Goal: Transaction & Acquisition: Purchase product/service

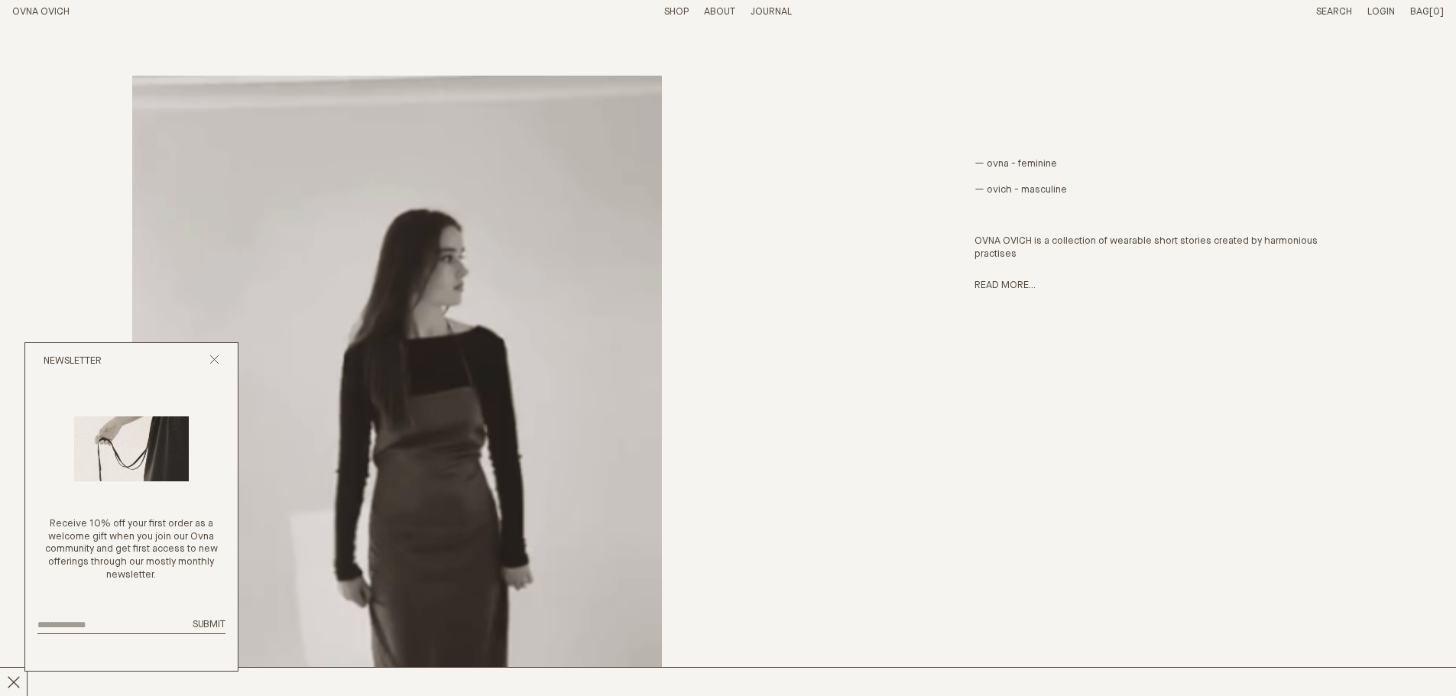
scroll to position [418, 0]
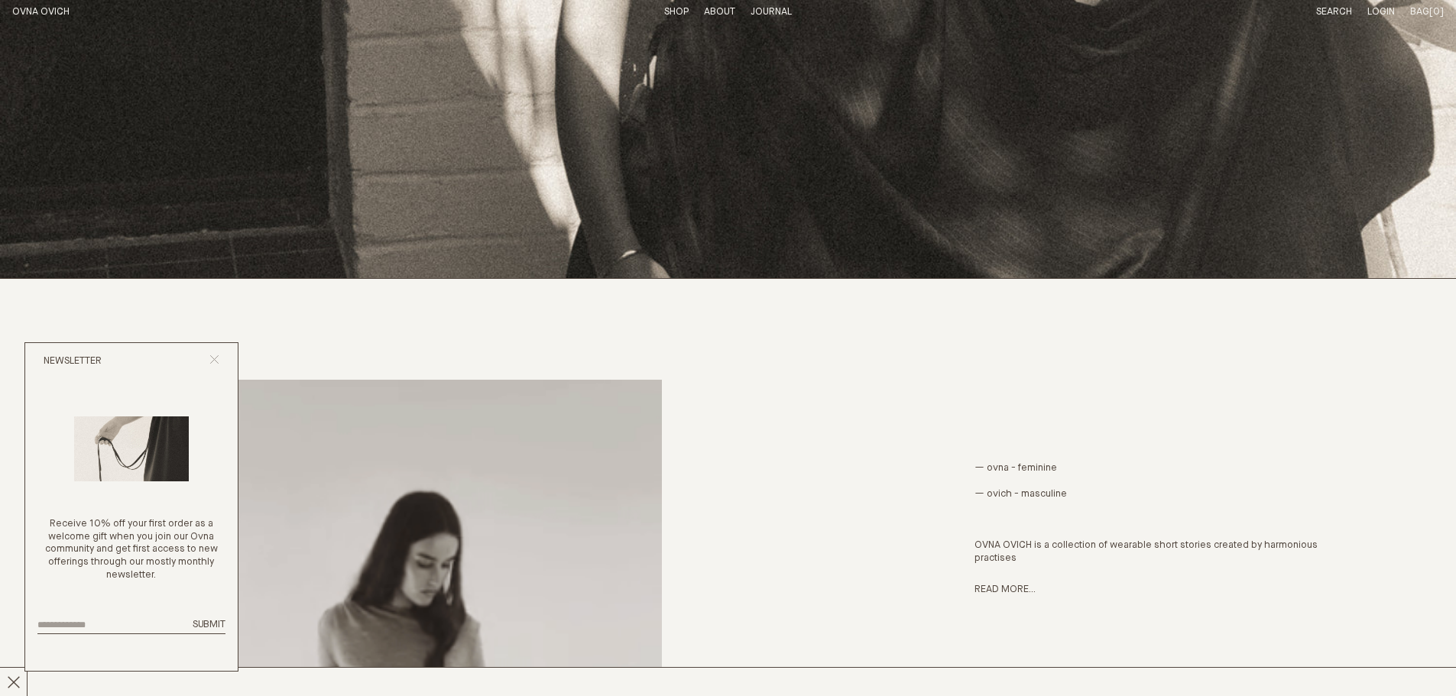
click at [219, 360] on icon "Close popup" at bounding box center [214, 360] width 10 height 10
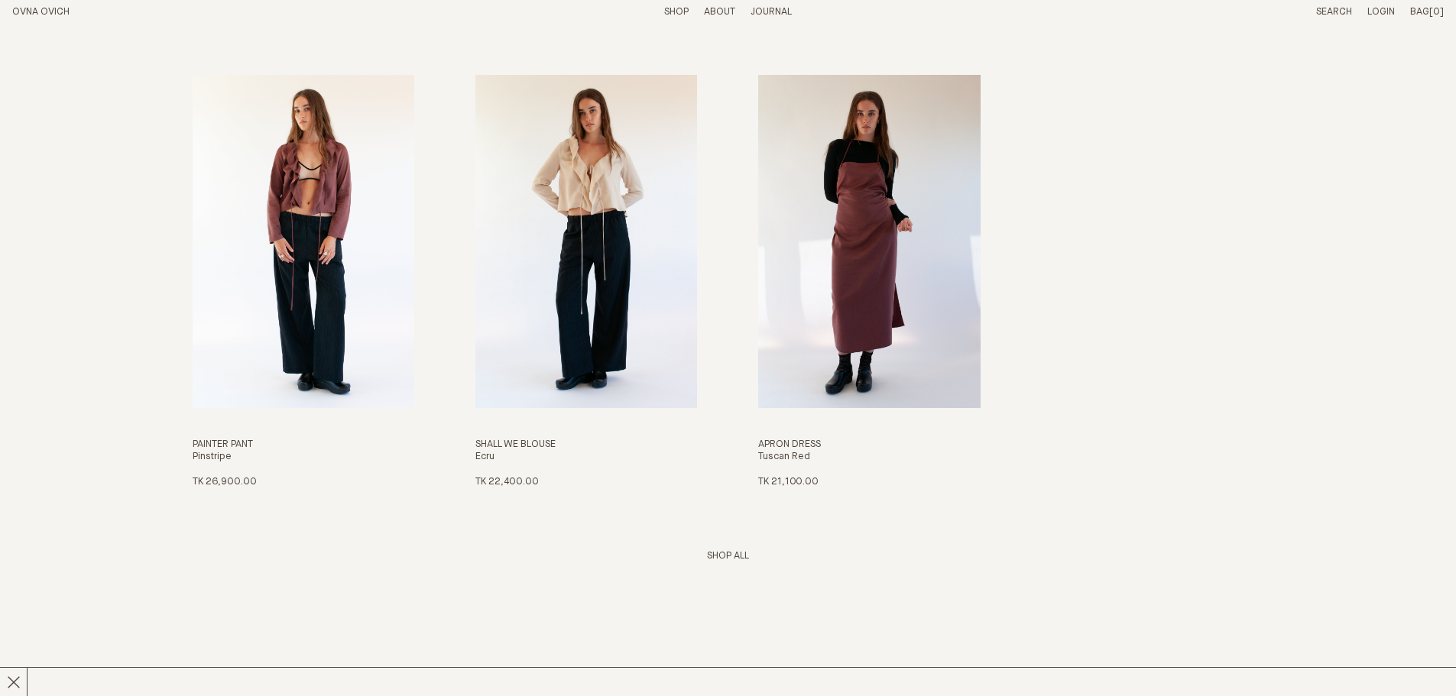
scroll to position [2342, 0]
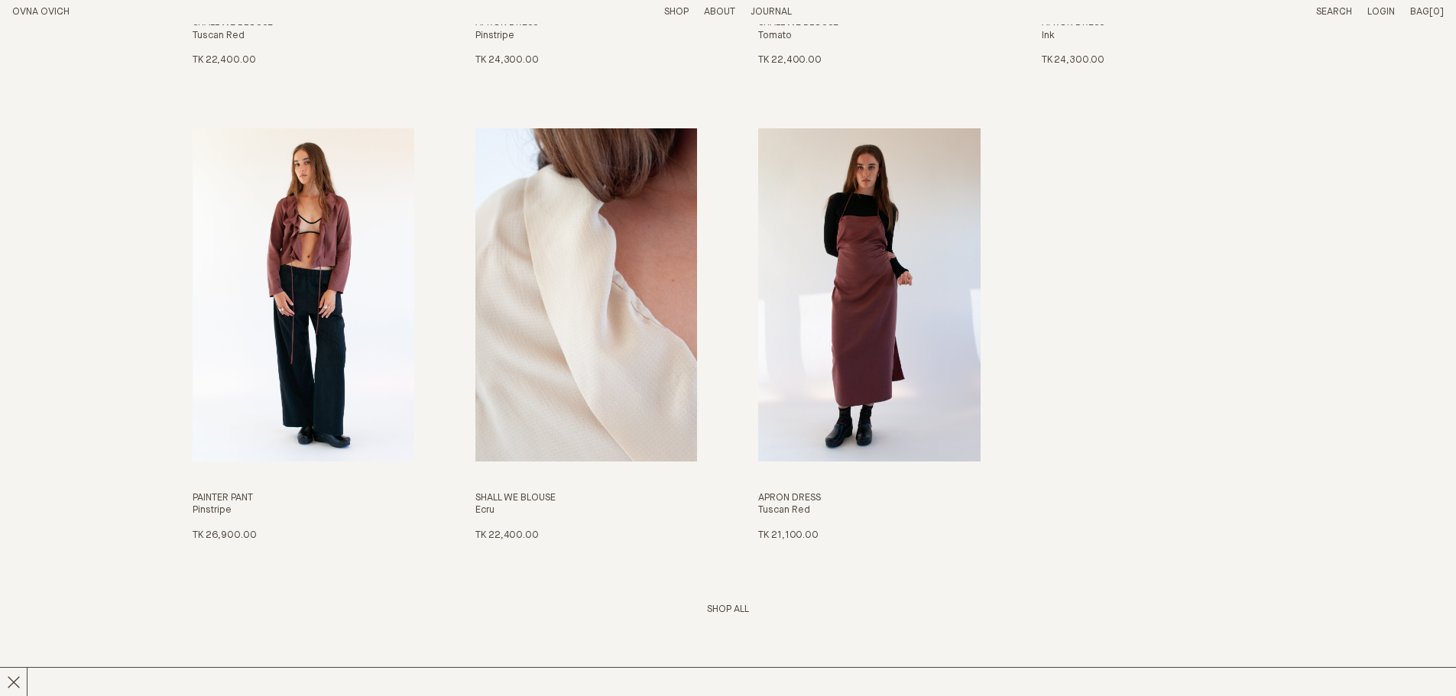
click at [590, 378] on img "Shall We Blouse" at bounding box center [586, 294] width 222 height 332
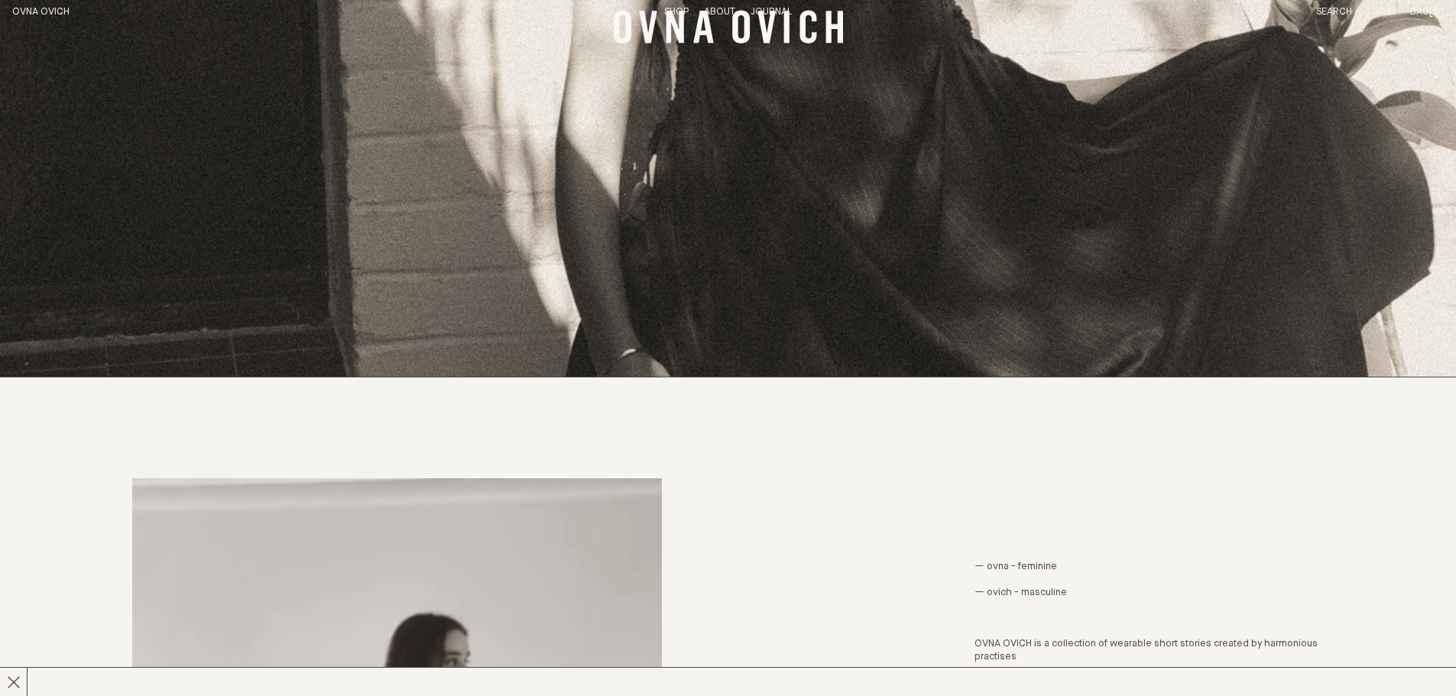
scroll to position [0, 0]
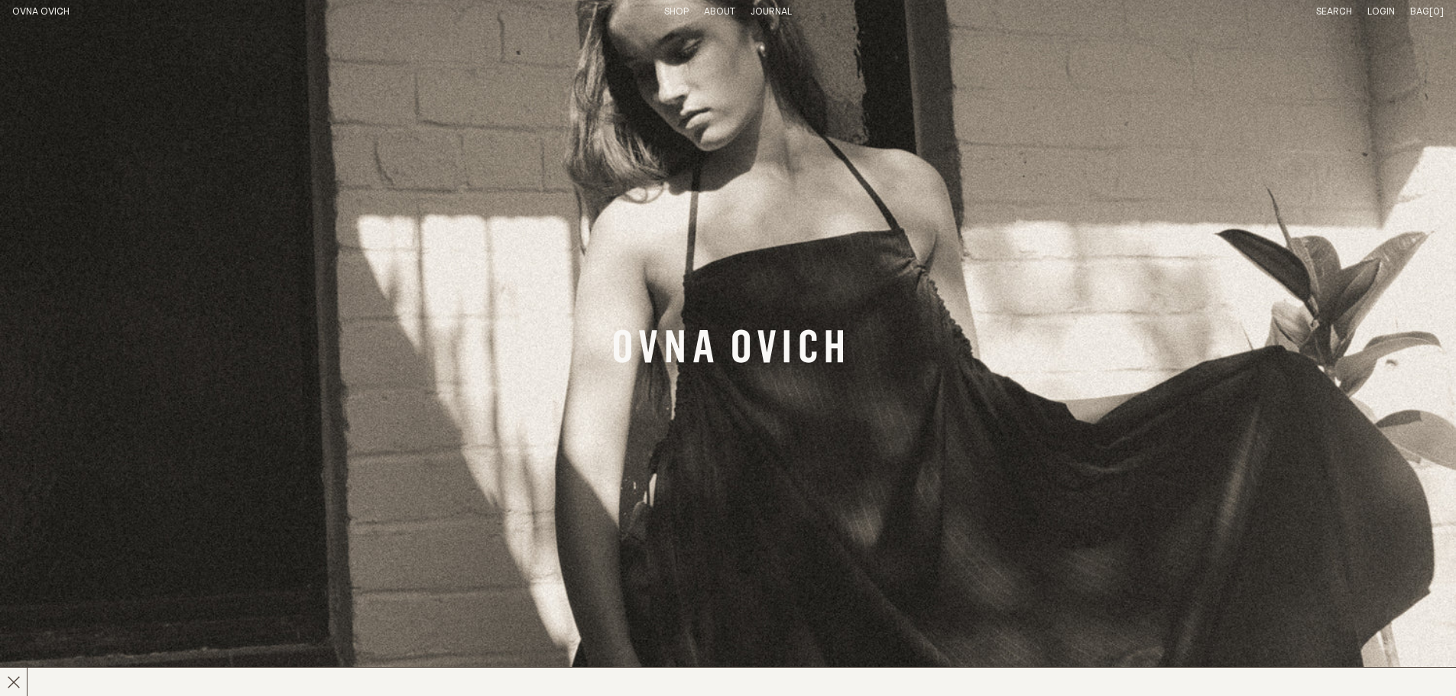
click at [676, 7] on link "Shop" at bounding box center [676, 12] width 24 height 10
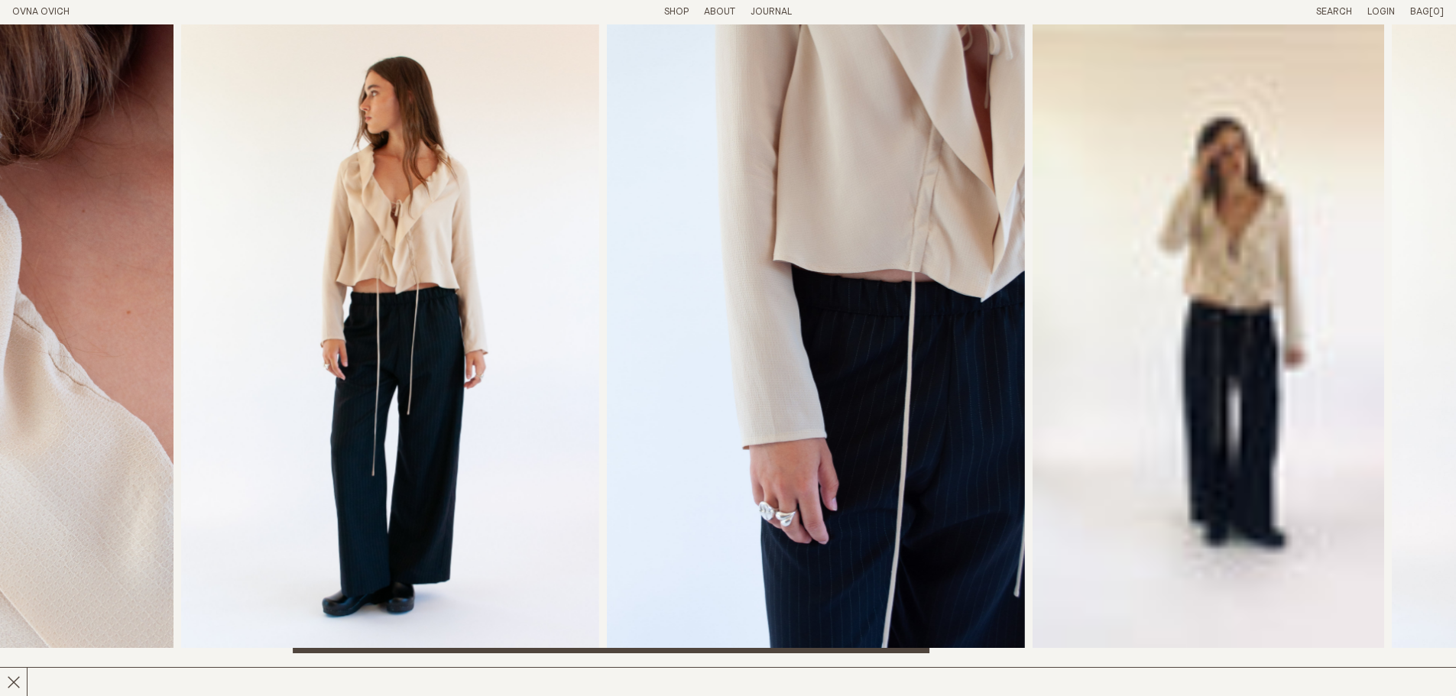
click at [462, 462] on img "3 / 8" at bounding box center [390, 338] width 418 height 629
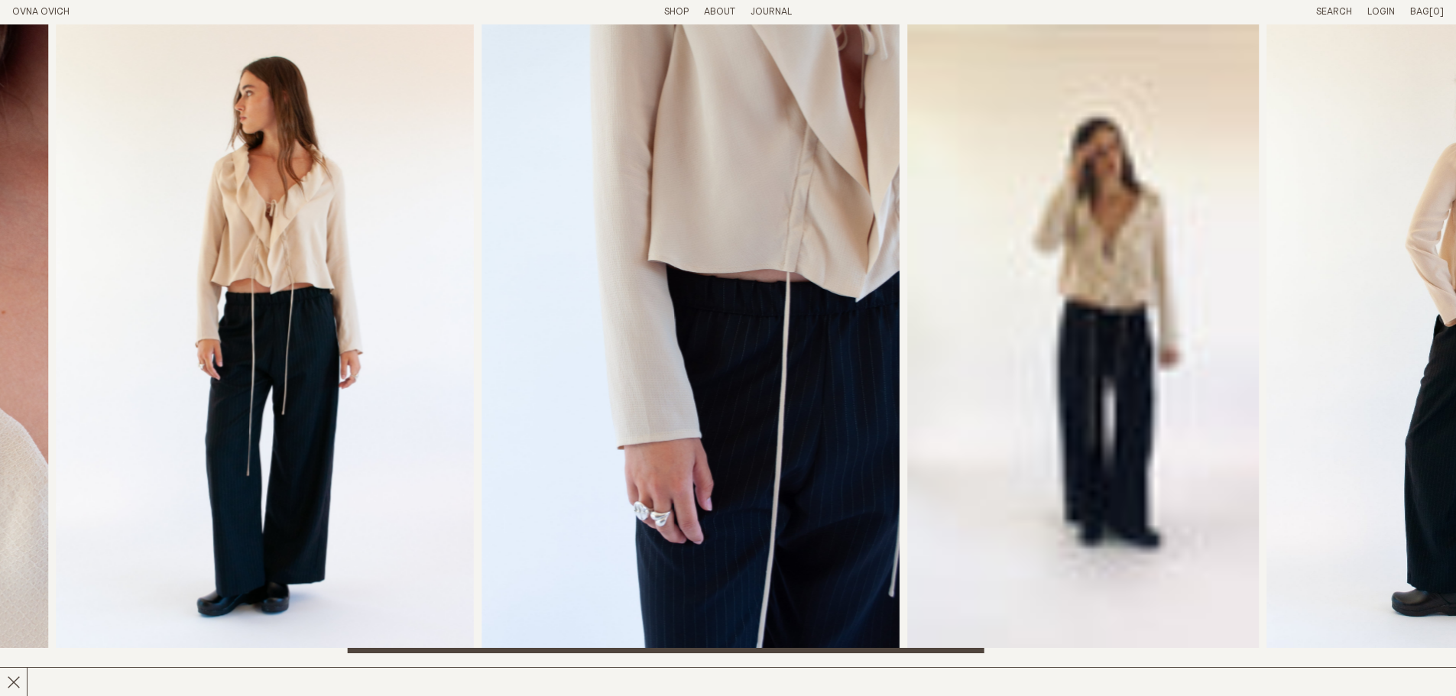
click at [1267, 432] on img "6 / 8" at bounding box center [1475, 338] width 417 height 629
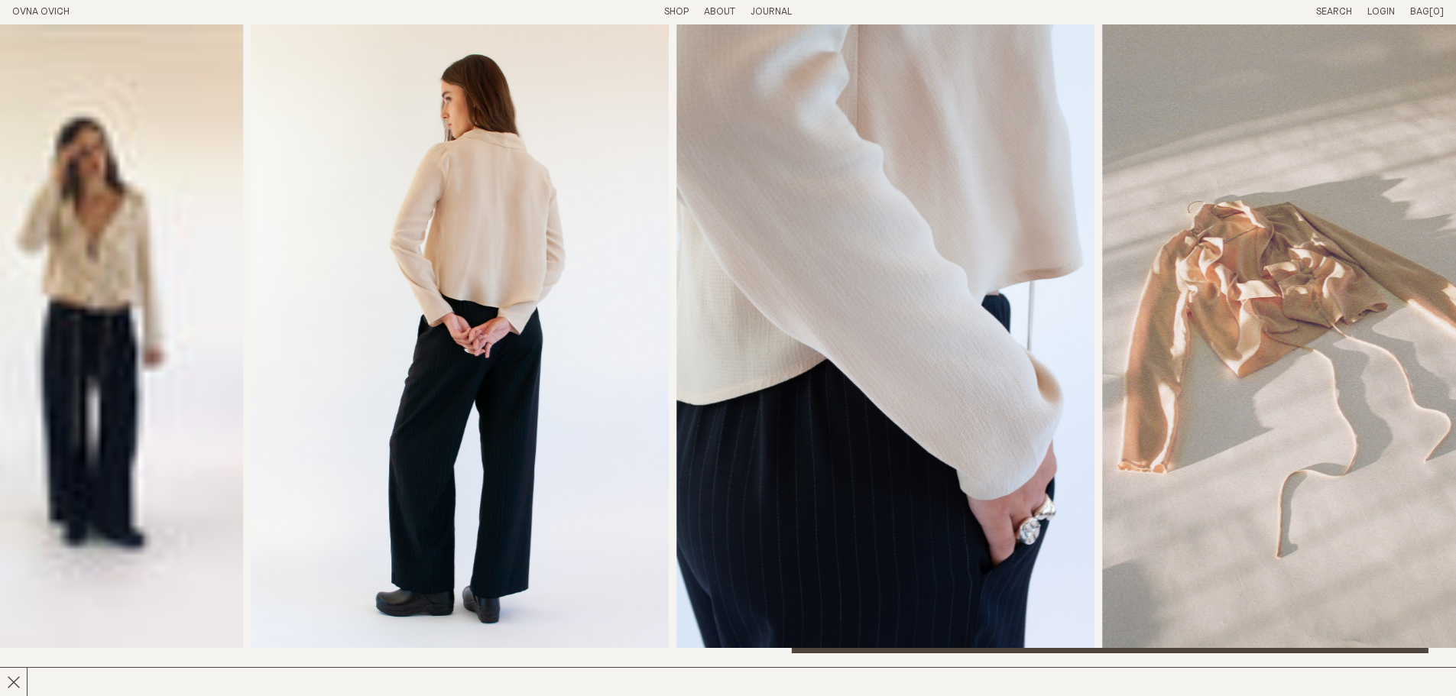
click at [799, 435] on img "7 / 8" at bounding box center [885, 338] width 418 height 629
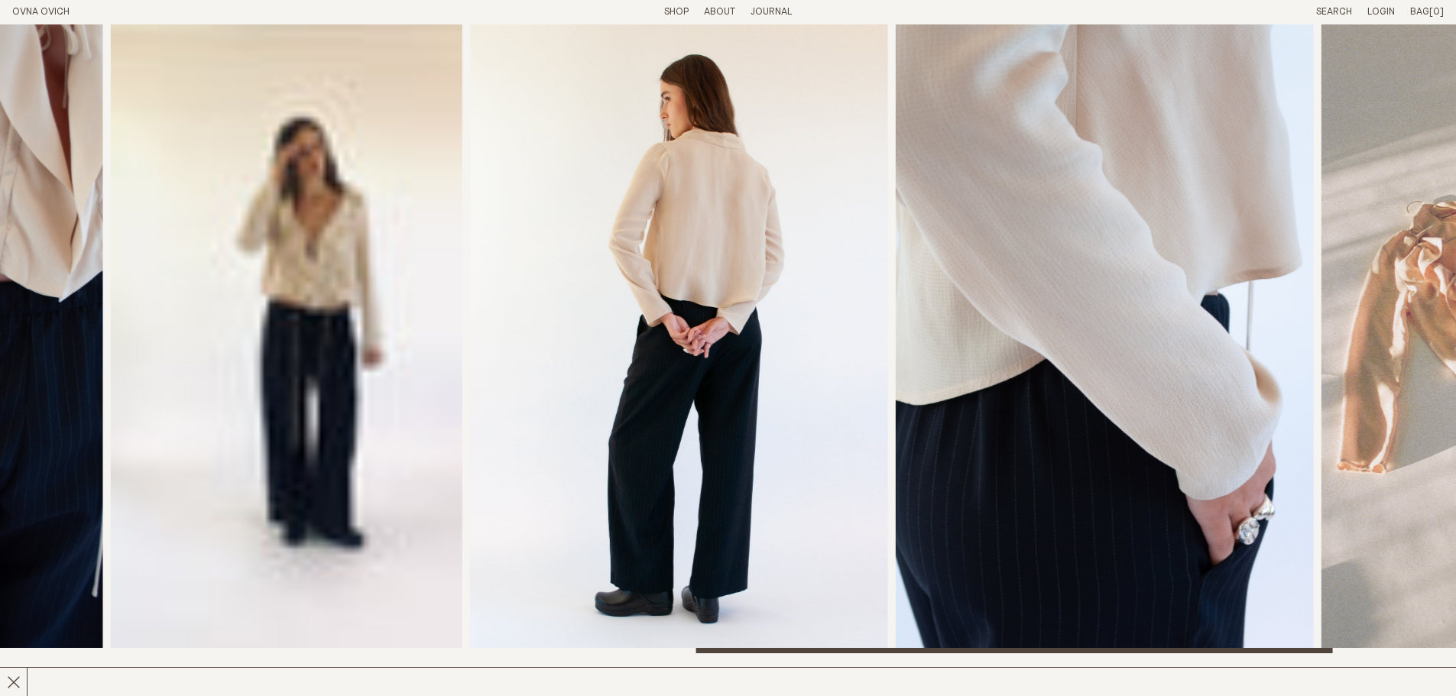
click at [953, 451] on img "7 / 8" at bounding box center [1105, 338] width 418 height 629
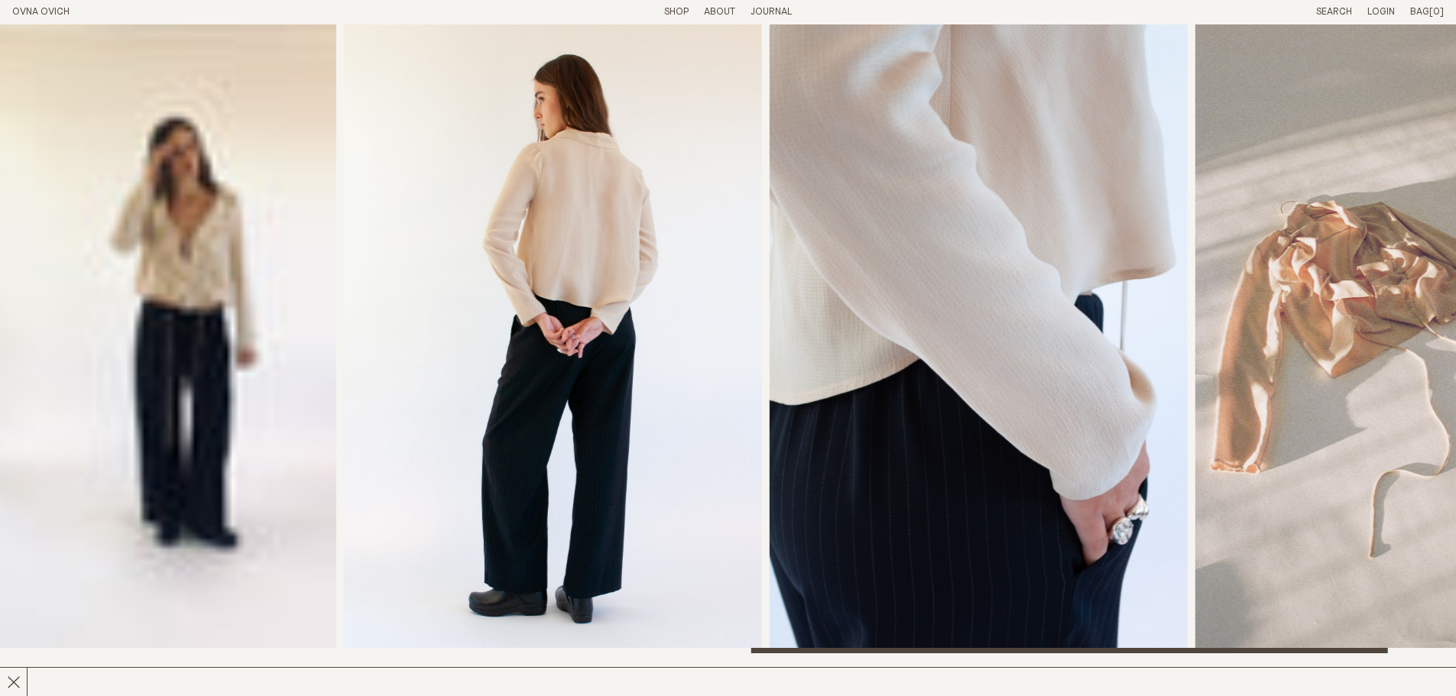
click at [770, 397] on img "7 / 8" at bounding box center [979, 338] width 418 height 629
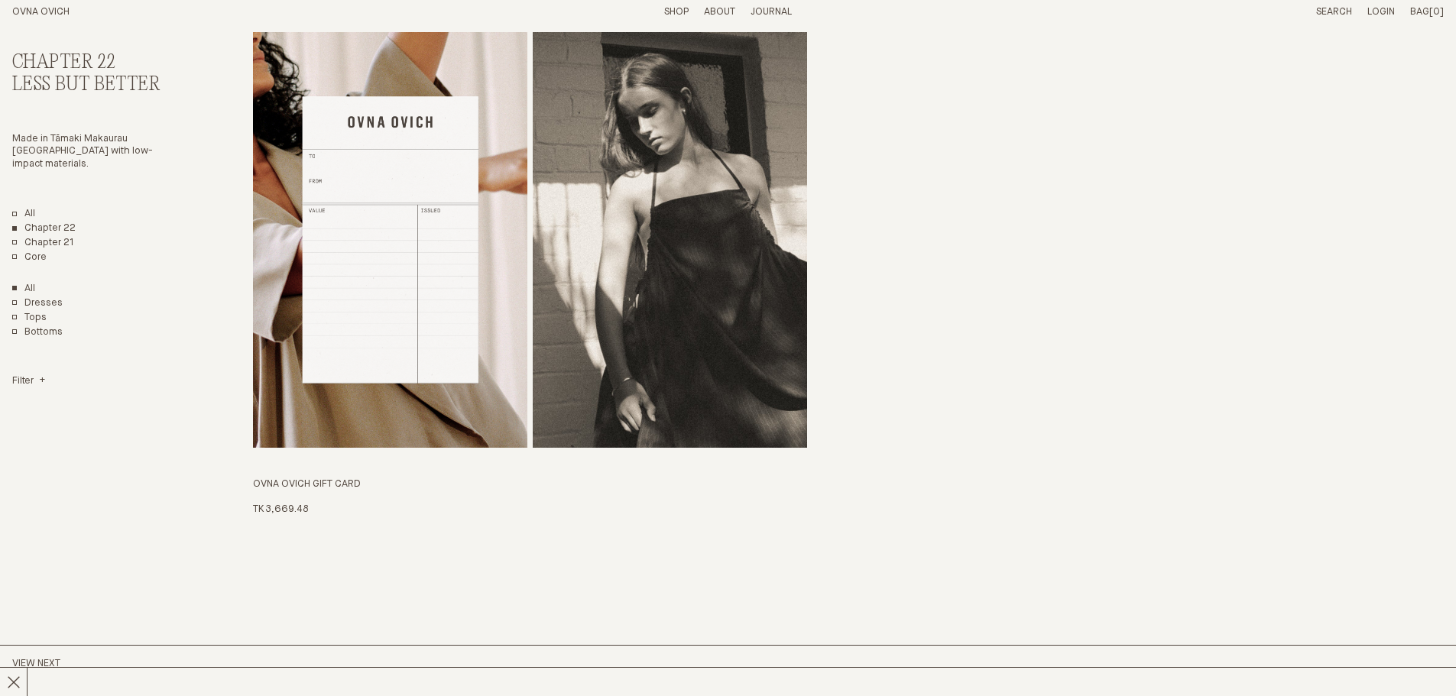
scroll to position [4153, 0]
